Goal: Communication & Community: Ask a question

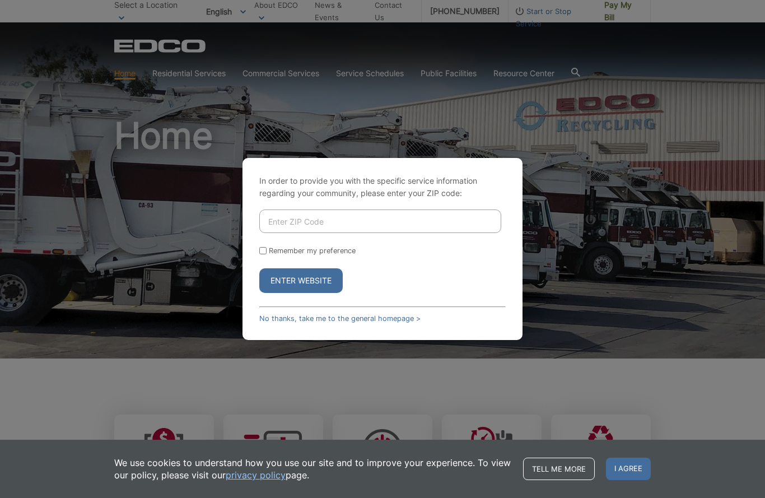
click at [409, 233] on input "Enter ZIP Code" at bounding box center [380, 222] width 242 height 24
type input "92064"
click at [312, 293] on button "Enter Website" at bounding box center [300, 280] width 83 height 25
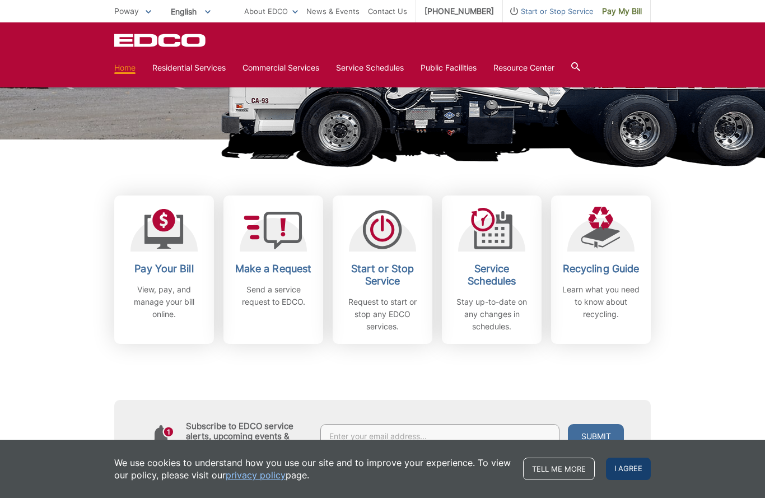
scroll to position [220, 0]
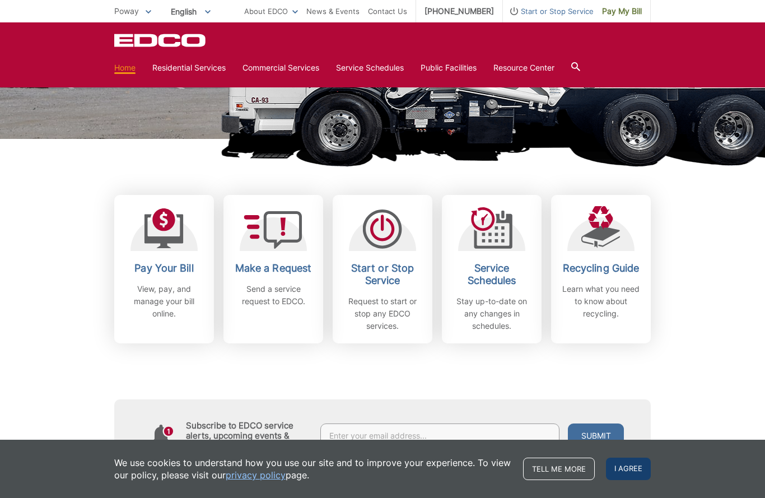
click at [628, 480] on span "I agree" at bounding box center [628, 469] width 45 height 22
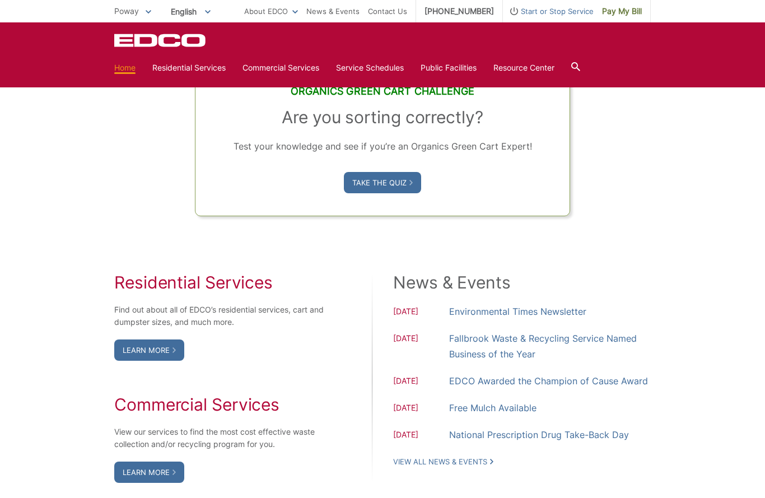
scroll to position [743, 0]
click at [141, 361] on link "Learn More" at bounding box center [149, 350] width 70 height 21
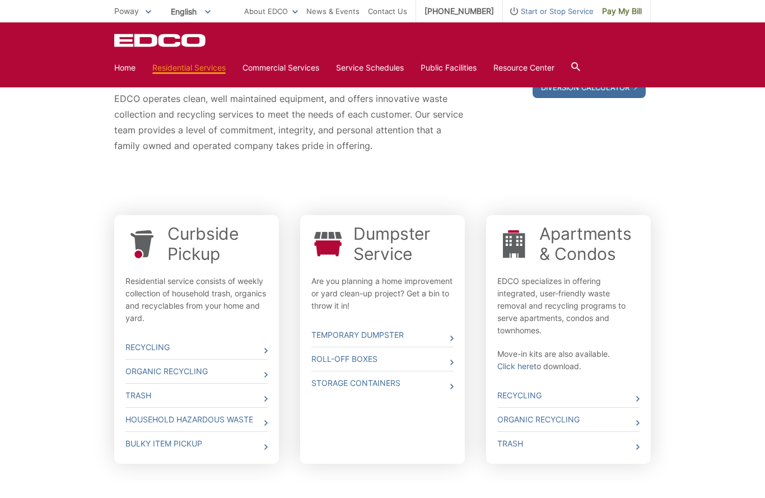
scroll to position [244, 0]
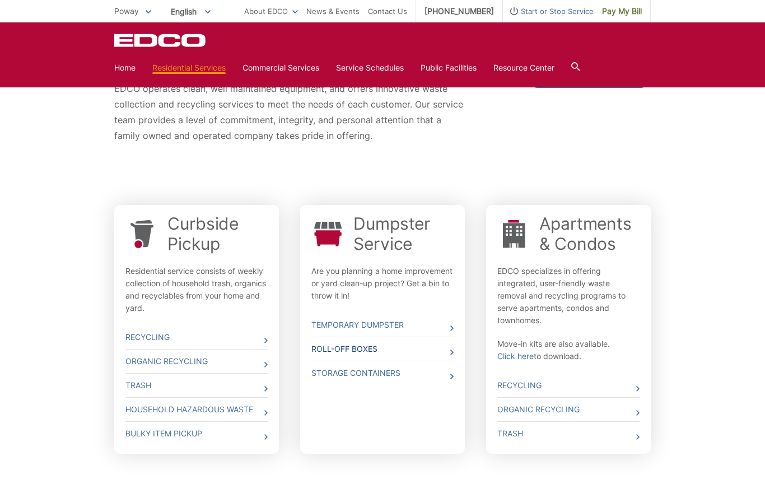
click at [449, 349] on link "Roll-Off Boxes" at bounding box center [383, 349] width 142 height 24
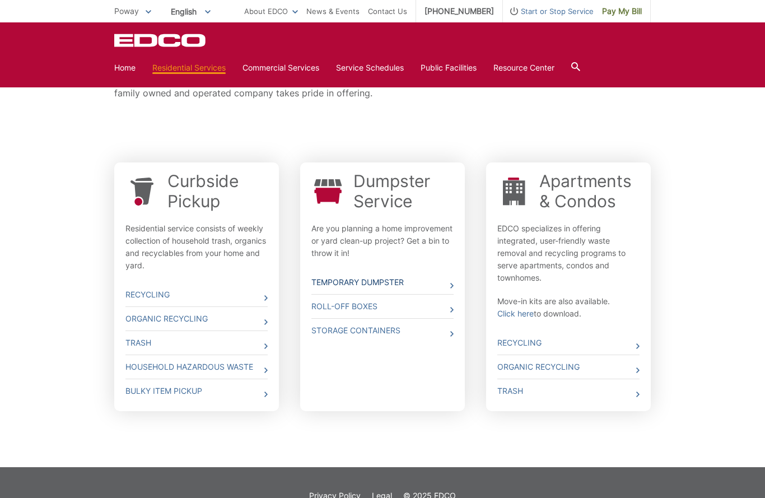
click at [441, 276] on link "Temporary Dumpster" at bounding box center [383, 283] width 142 height 24
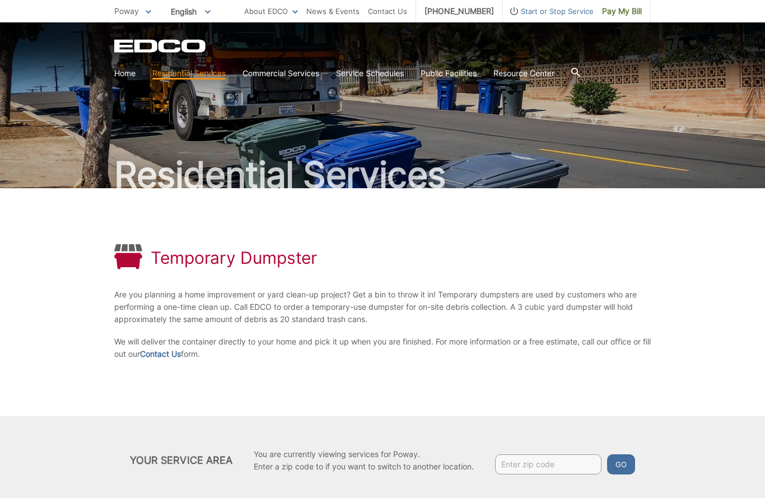
scroll to position [7, 0]
click at [171, 360] on link "Contact Us" at bounding box center [160, 355] width 41 height 12
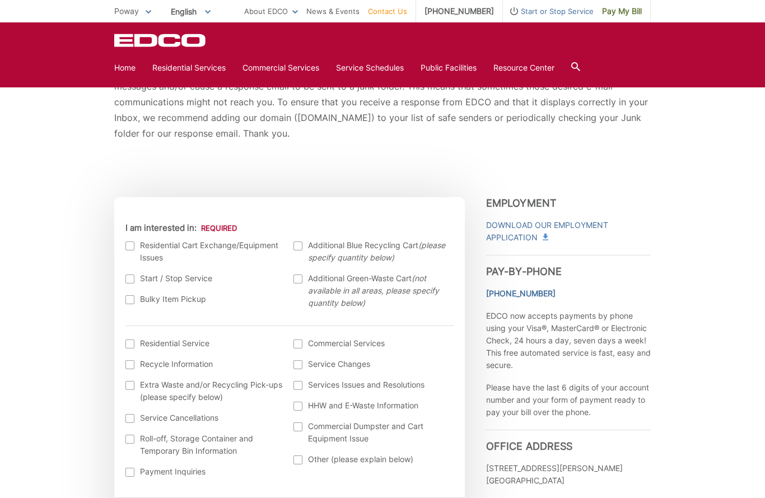
scroll to position [233, 0]
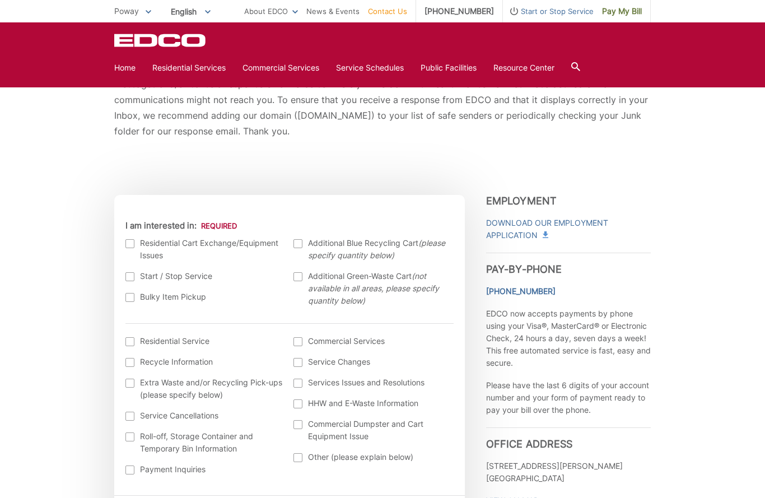
click at [129, 245] on div at bounding box center [130, 243] width 9 height 9
click at [0, 0] on input "I am interested in:" at bounding box center [0, 0] width 0 height 0
click at [127, 302] on div at bounding box center [130, 297] width 9 height 9
click at [0, 0] on input "Bulky Item Pickup" at bounding box center [0, 0] width 0 height 0
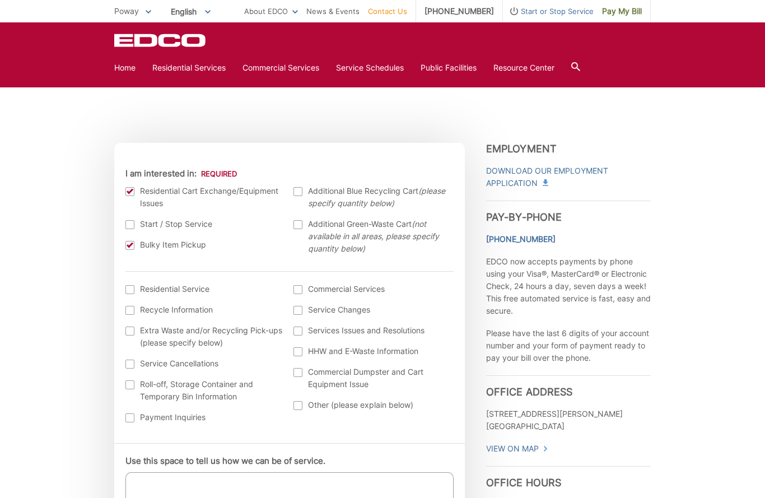
scroll to position [278, 0]
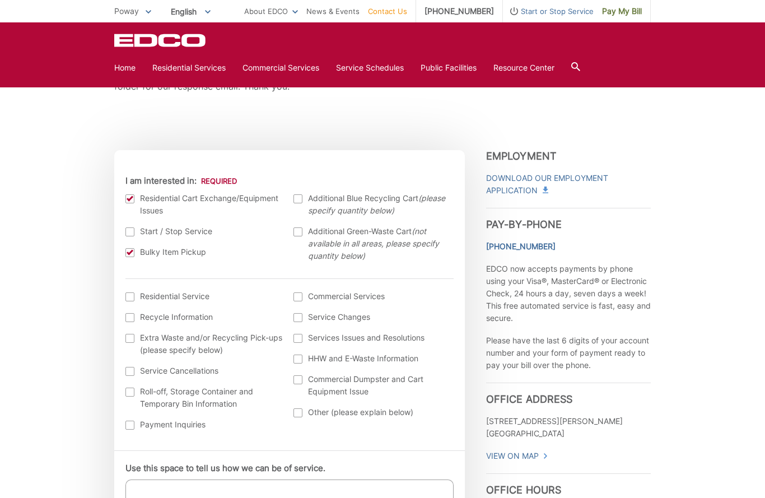
click at [131, 344] on label "Extra Waste and/or Recycling Pick-ups (please specify below)" at bounding box center [204, 344] width 157 height 25
click at [0, 0] on input "Extra Waste and/or Recycling Pick-ups (please specify below)" at bounding box center [0, 0] width 0 height 0
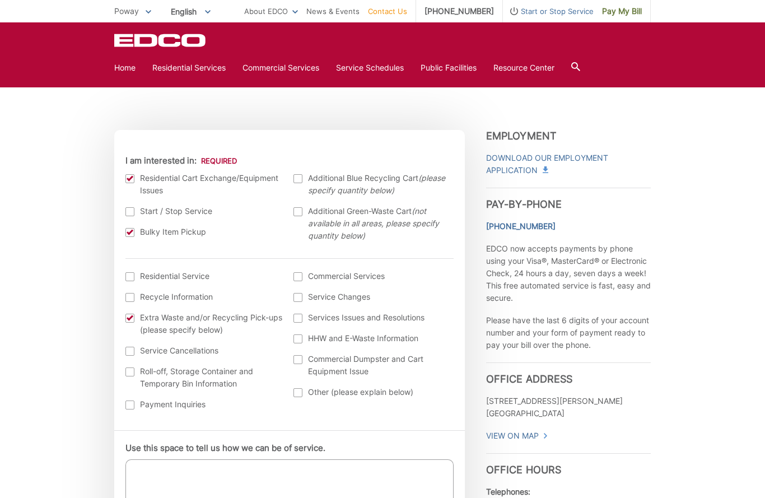
scroll to position [299, 0]
click at [135, 378] on label "Roll-off, Storage Container and Temporary Bin Information" at bounding box center [204, 377] width 157 height 25
click at [0, 0] on input "Roll-off, Storage Container and Temporary Bin Information" at bounding box center [0, 0] width 0 height 0
click at [269, 474] on textarea "Use this space to tell us how we can be of service." at bounding box center [290, 487] width 328 height 56
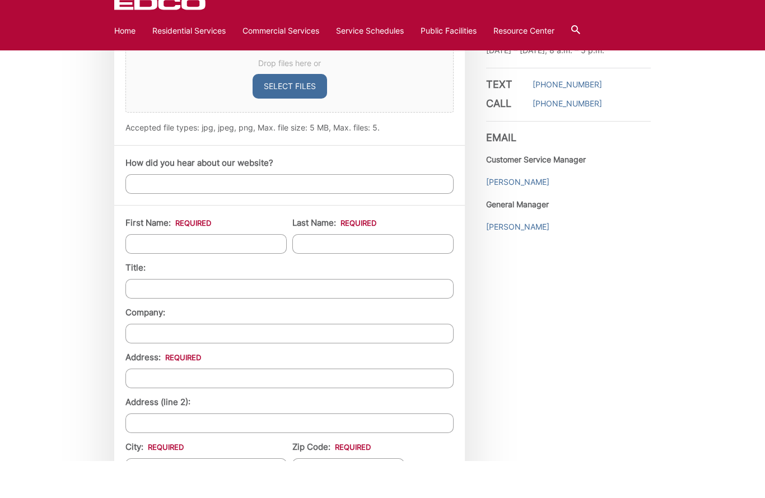
scroll to position [763, 0]
type textarea "I would like to exchange a gray waste bin as it leaks on the bottom and handle …"
click at [250, 210] on input "How did you hear about our website?" at bounding box center [290, 220] width 328 height 20
click at [233, 270] on input "First Name: *" at bounding box center [206, 280] width 161 height 20
type input "D"
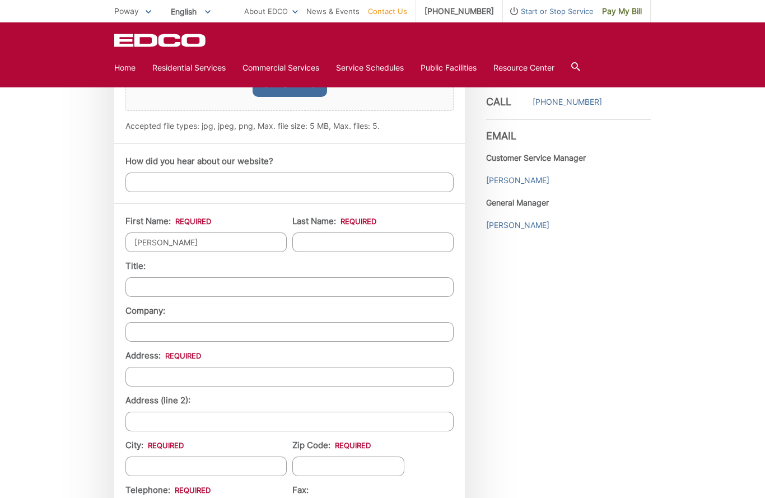
type input "Dorothy"
click at [355, 246] on input "Last Name: *" at bounding box center [373, 243] width 161 height 20
type input "Cordero"
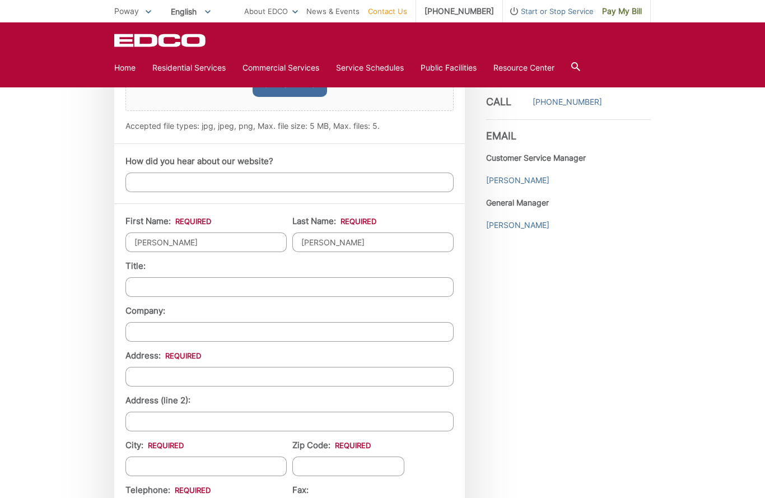
click at [233, 380] on input "Address: *" at bounding box center [290, 377] width 328 height 20
type input "15159 Hesta St"
type input "Poway"
type input "92064"
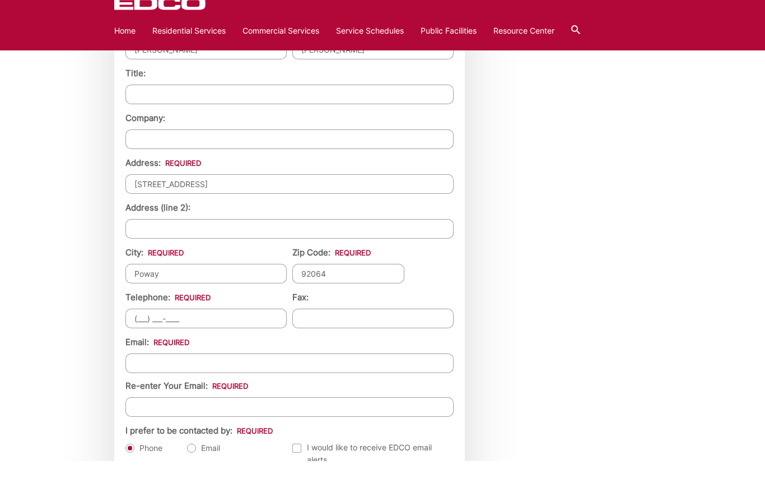
scroll to position [971, 0]
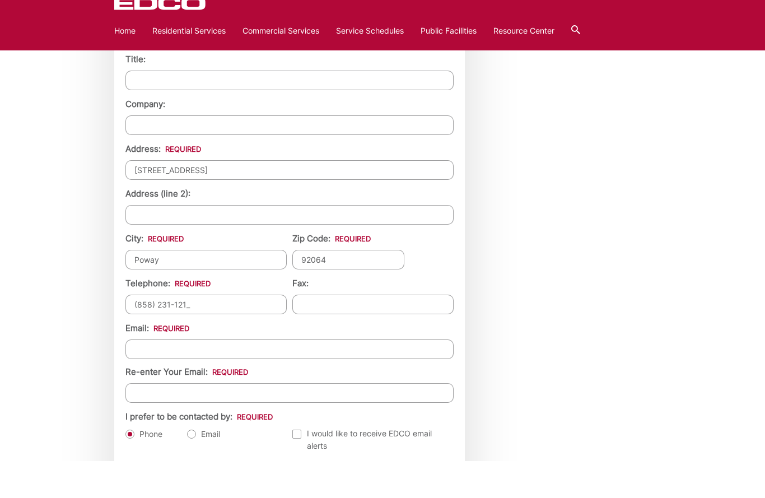
type input "(858) 231-1219"
click at [344, 377] on input "Email *" at bounding box center [290, 387] width 328 height 20
type input "Cordero@cox.net"
click at [267, 420] on input "Re-enter Your Email:" at bounding box center [290, 430] width 328 height 20
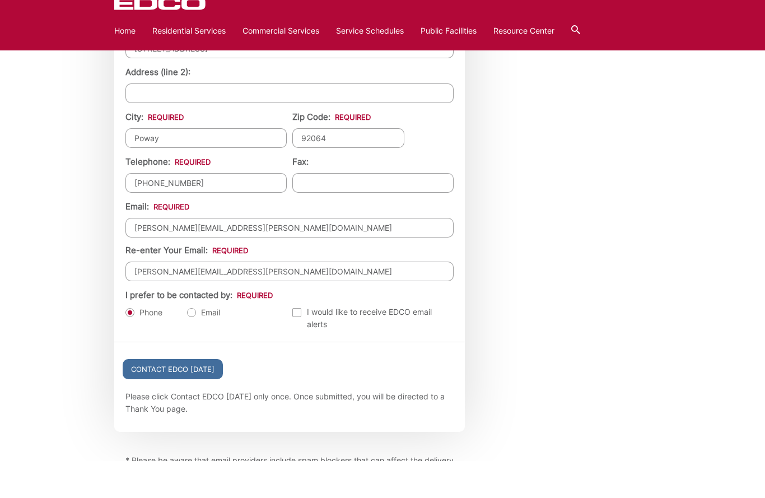
scroll to position [1097, 0]
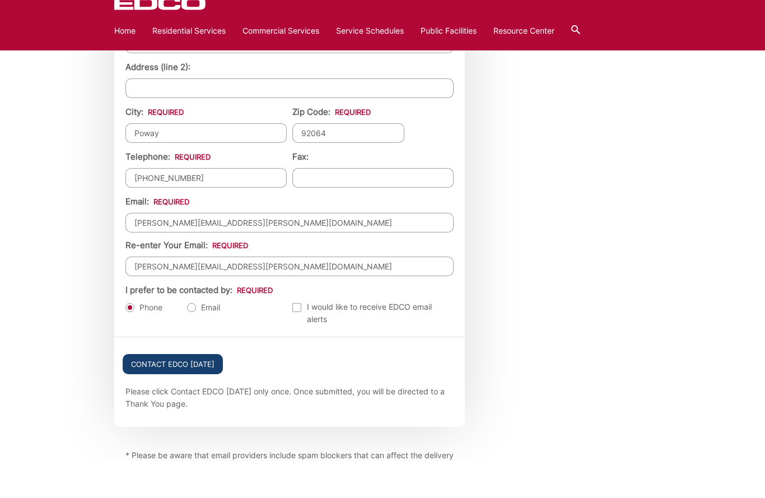
type input "Cordero@cox.net"
click at [188, 391] on input "Contact EDCO Today" at bounding box center [173, 401] width 100 height 20
